Goal: Task Accomplishment & Management: Use online tool/utility

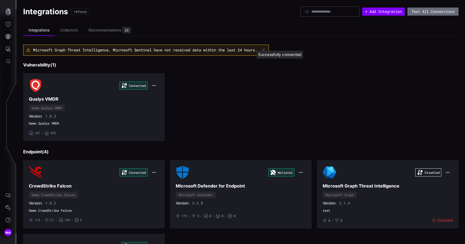
scroll to position [262, 0]
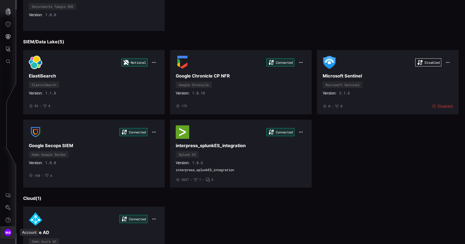
click at [9, 228] on button "MA" at bounding box center [8, 232] width 16 height 12
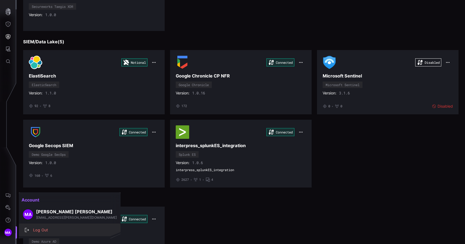
click at [49, 227] on div "Log Out" at bounding box center [72, 230] width 84 height 7
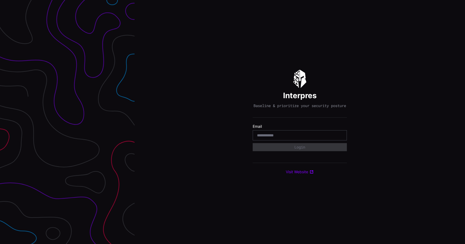
type input "**********"
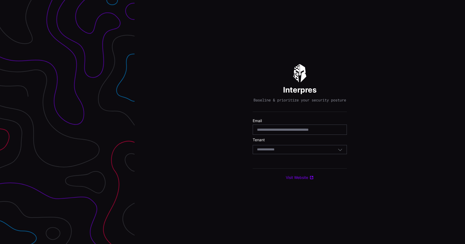
click at [290, 149] on div "Select Tenant" at bounding box center [300, 149] width 94 height 9
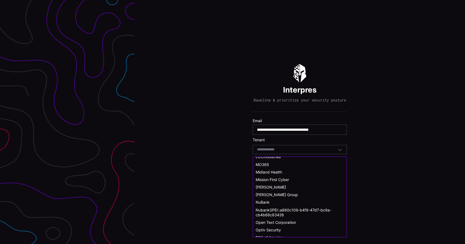
scroll to position [178, 0]
click at [276, 198] on div "NuBank" at bounding box center [300, 202] width 94 height 8
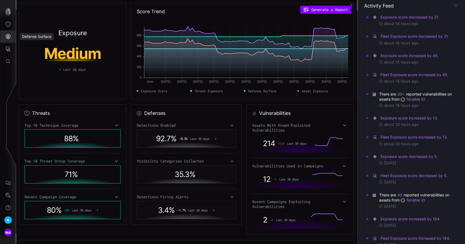
click at [9, 36] on icon "Defense Surface" at bounding box center [7, 36] width 5 height 5
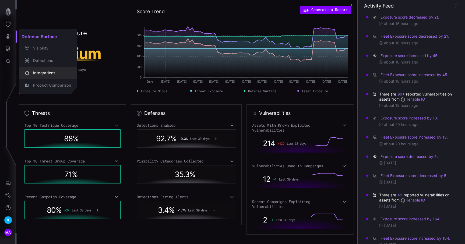
click at [45, 70] on div "Integrations" at bounding box center [50, 73] width 41 height 7
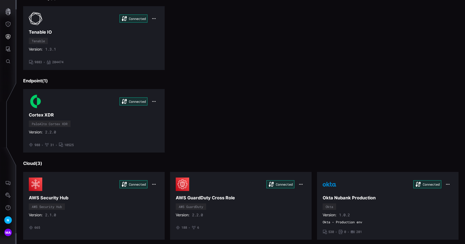
scroll to position [164, 0]
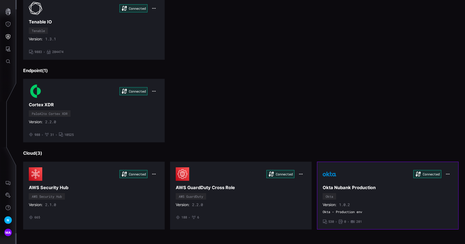
click at [357, 178] on div "Connected" at bounding box center [387, 173] width 130 height 13
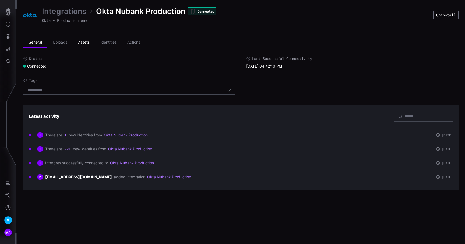
click at [85, 41] on li "Assets" at bounding box center [84, 42] width 22 height 11
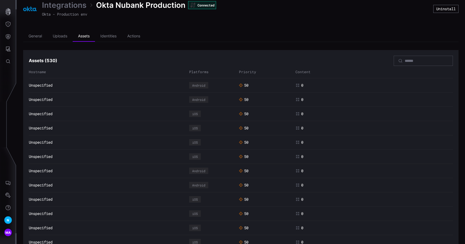
scroll to position [7, 0]
click at [43, 86] on link "Unspecified" at bounding box center [41, 84] width 24 height 5
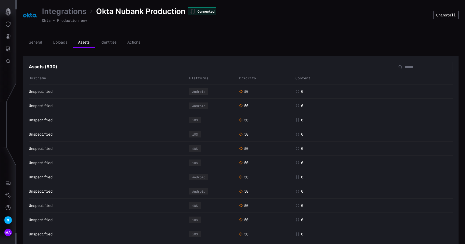
scroll to position [4, 0]
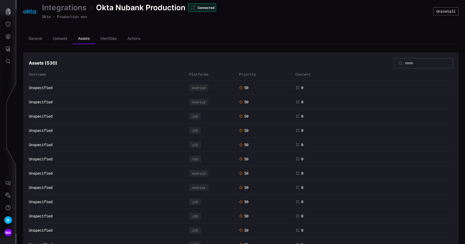
click at [285, 228] on div "50" at bounding box center [266, 230] width 54 height 5
click at [4, 51] on button "Attack Surface" at bounding box center [8, 49] width 16 height 12
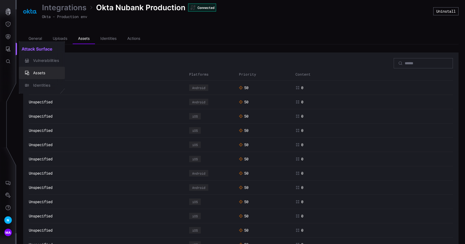
click at [28, 72] on icon "button" at bounding box center [27, 73] width 4 height 4
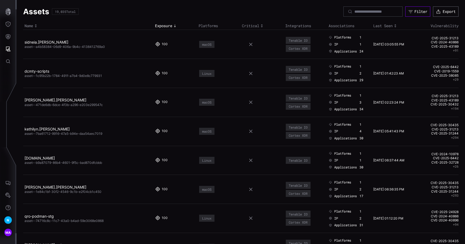
click at [410, 12] on icon "button" at bounding box center [410, 11] width 5 height 5
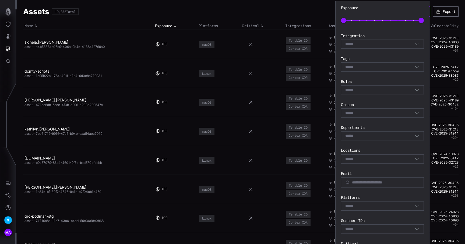
scroll to position [34, 0]
click at [378, 43] on div "Select" at bounding box center [379, 44] width 69 height 5
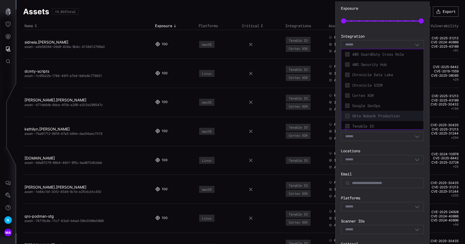
click at [369, 115] on span "Okta Nubank Production" at bounding box center [385, 115] width 67 height 5
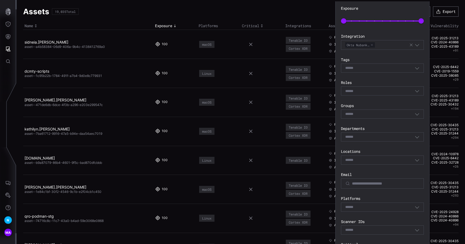
click at [338, 168] on section "Filters Clear All Save Filter Set Saved Filter Set Select Filter Exposure 0 100…" at bounding box center [382, 145] width 94 height 356
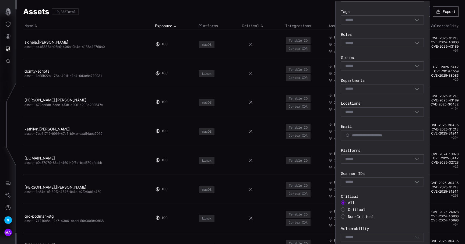
scroll to position [113, 0]
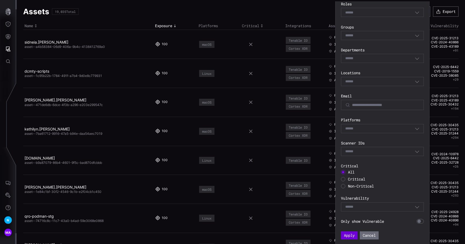
click at [350, 235] on button "Apply" at bounding box center [349, 235] width 17 height 8
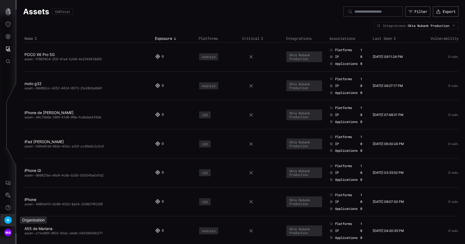
click at [8, 214] on button "N" at bounding box center [8, 220] width 16 height 12
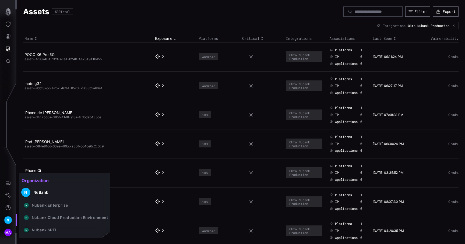
click at [9, 228] on div at bounding box center [232, 122] width 465 height 244
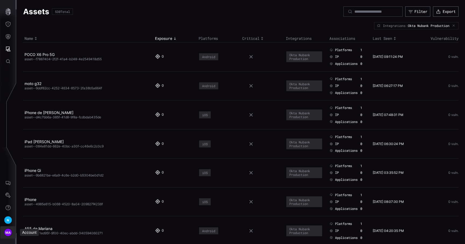
click at [9, 231] on span "MA" at bounding box center [8, 233] width 6 height 6
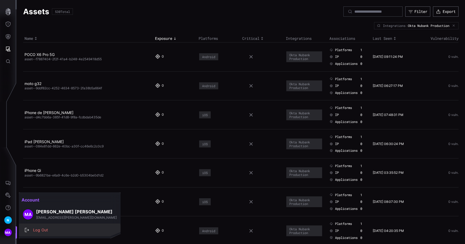
click at [47, 225] on button "Log Out" at bounding box center [70, 230] width 102 height 12
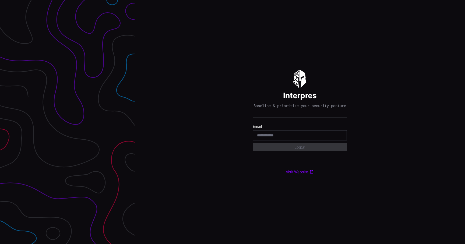
type input "**********"
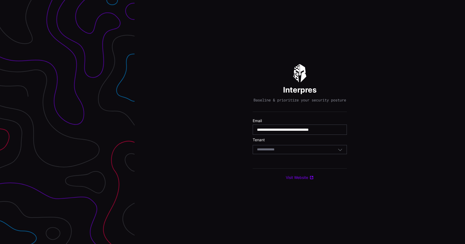
click at [304, 152] on div "Select Tenant" at bounding box center [297, 149] width 81 height 5
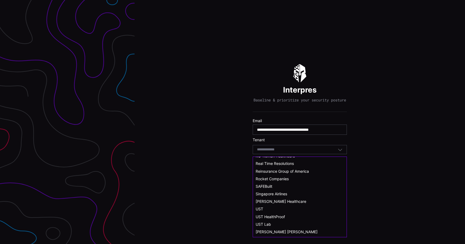
scroll to position [290, 0]
click at [282, 213] on div "UST HealthProof" at bounding box center [300, 216] width 94 height 8
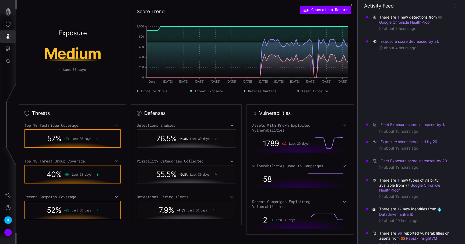
click at [4, 40] on button "Defense Surface" at bounding box center [8, 36] width 16 height 12
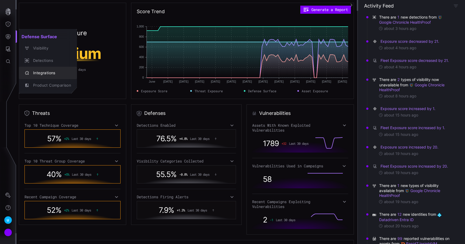
click at [53, 75] on div "Integrations" at bounding box center [50, 73] width 41 height 7
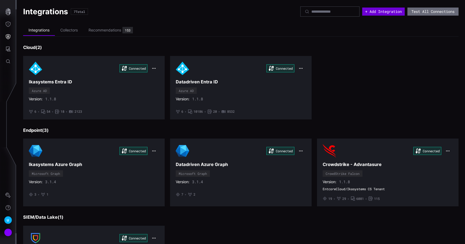
click at [375, 10] on button "+ Add Integration" at bounding box center [383, 12] width 42 height 8
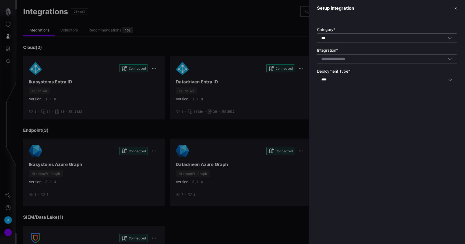
click at [334, 60] on input at bounding box center [340, 59] width 38 height 5
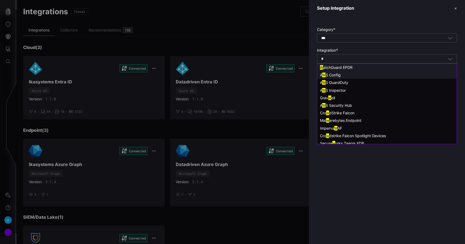
type input "**"
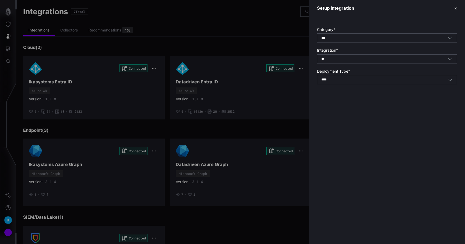
click at [335, 109] on div "Setup integration ✕ Category * *** All Integration * ** wi Select integration D…" at bounding box center [387, 122] width 156 height 244
click at [342, 60] on input at bounding box center [340, 59] width 38 height 5
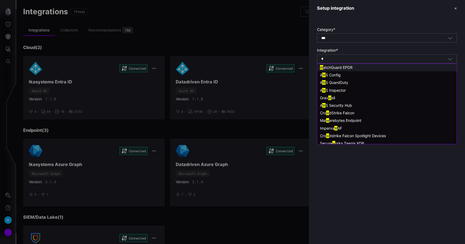
type input "**"
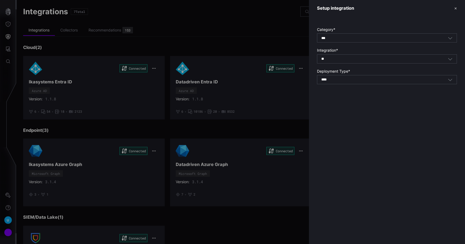
click at [331, 105] on div "Setup integration ✕ Category * *** All Integration * ** wi Select integration D…" at bounding box center [387, 122] width 156 height 244
